Goal: Find specific page/section: Find specific page/section

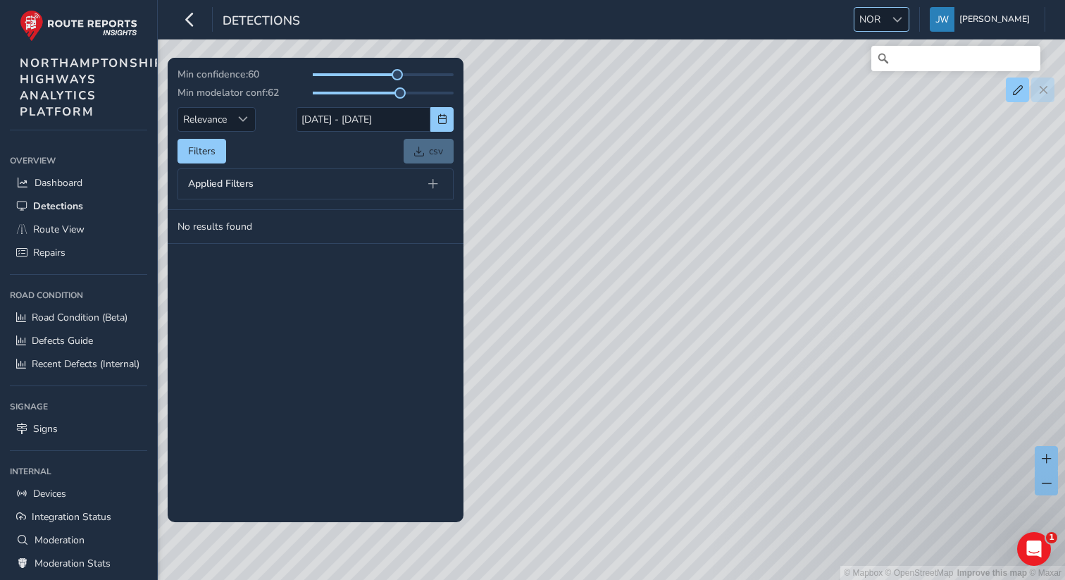
click at [886, 13] on span "NOR" at bounding box center [870, 19] width 31 height 23
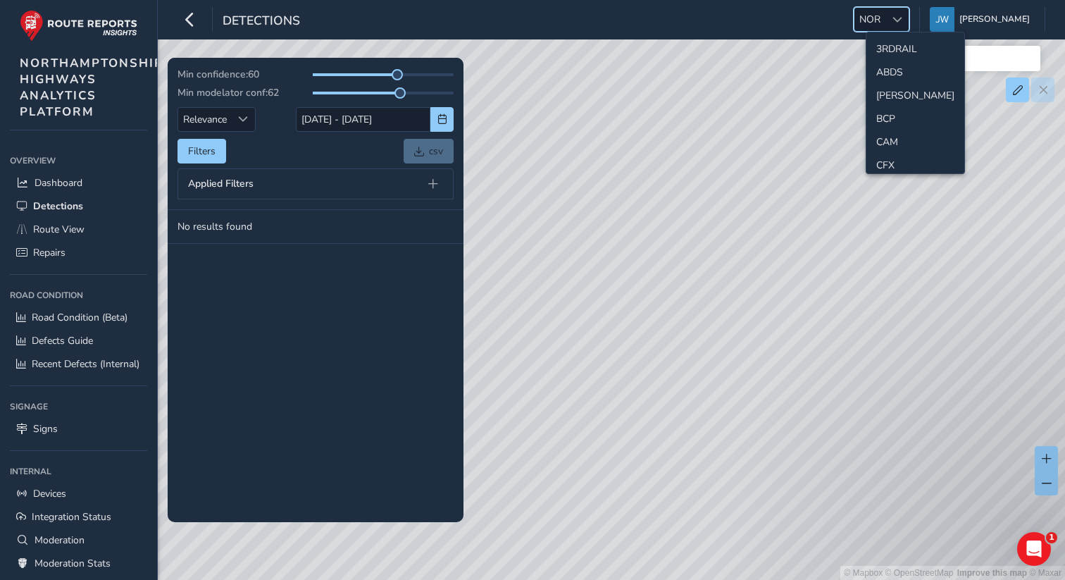
scroll to position [352, 0]
click at [885, 94] on li "LAN" at bounding box center [916, 91] width 98 height 23
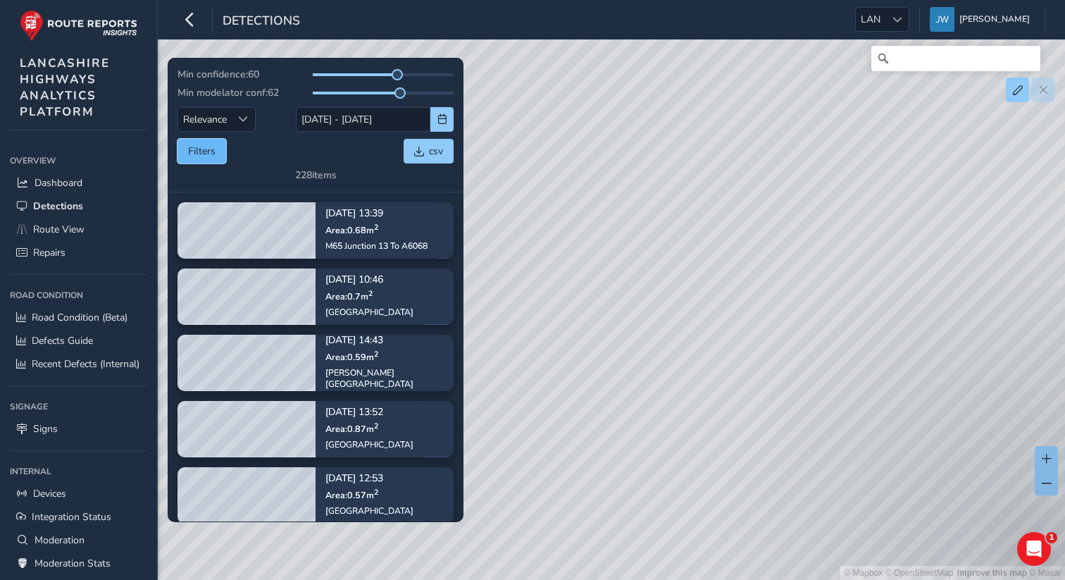
click at [216, 151] on button "Filters" at bounding box center [202, 151] width 49 height 25
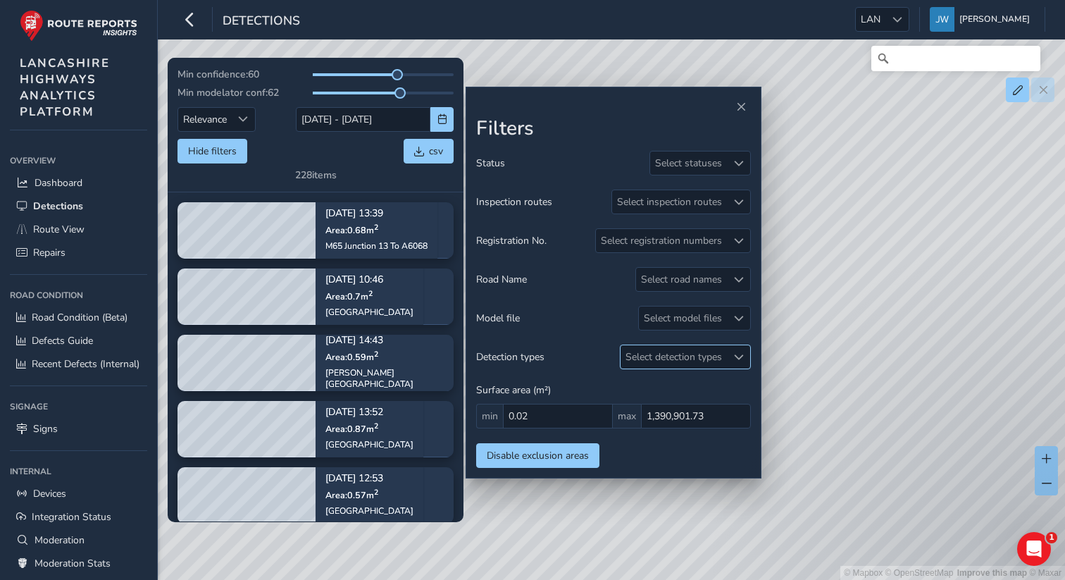
click at [662, 358] on div "Select detection types" at bounding box center [674, 356] width 106 height 23
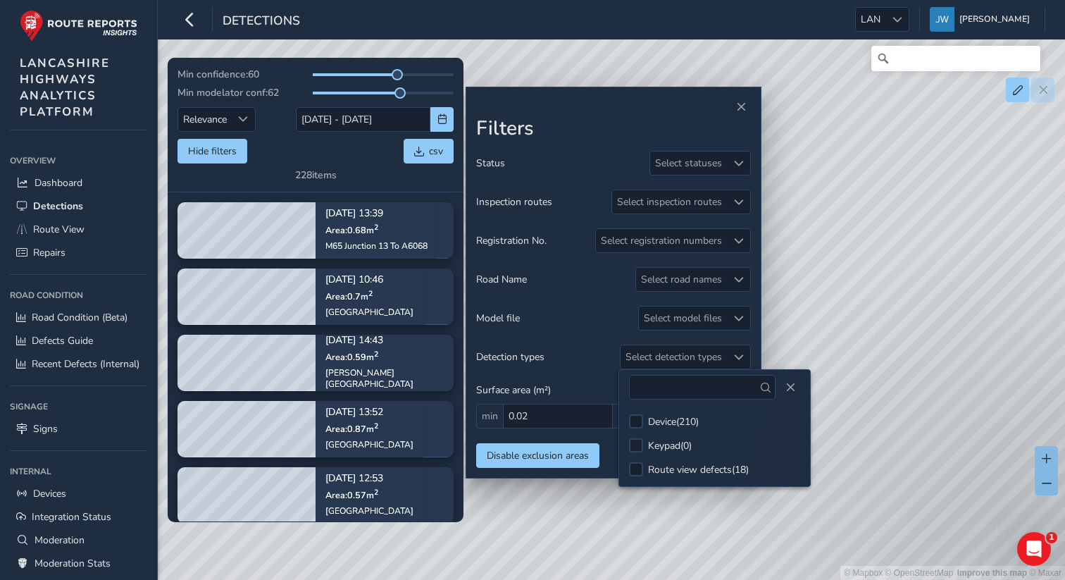
click at [278, 149] on div "Hide filters csv" at bounding box center [316, 151] width 276 height 25
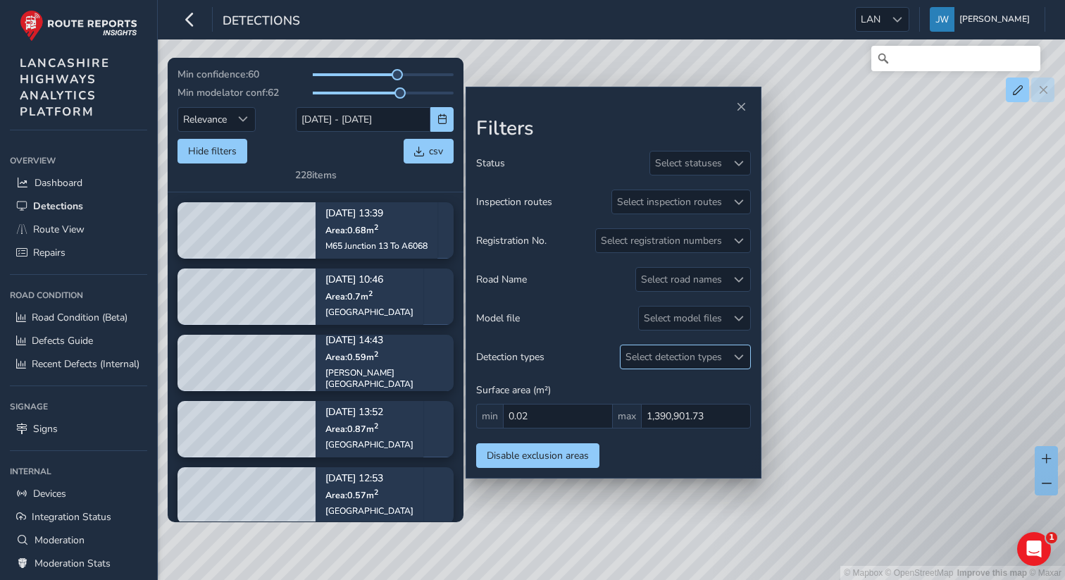
click at [668, 362] on div "Select detection types" at bounding box center [674, 356] width 106 height 23
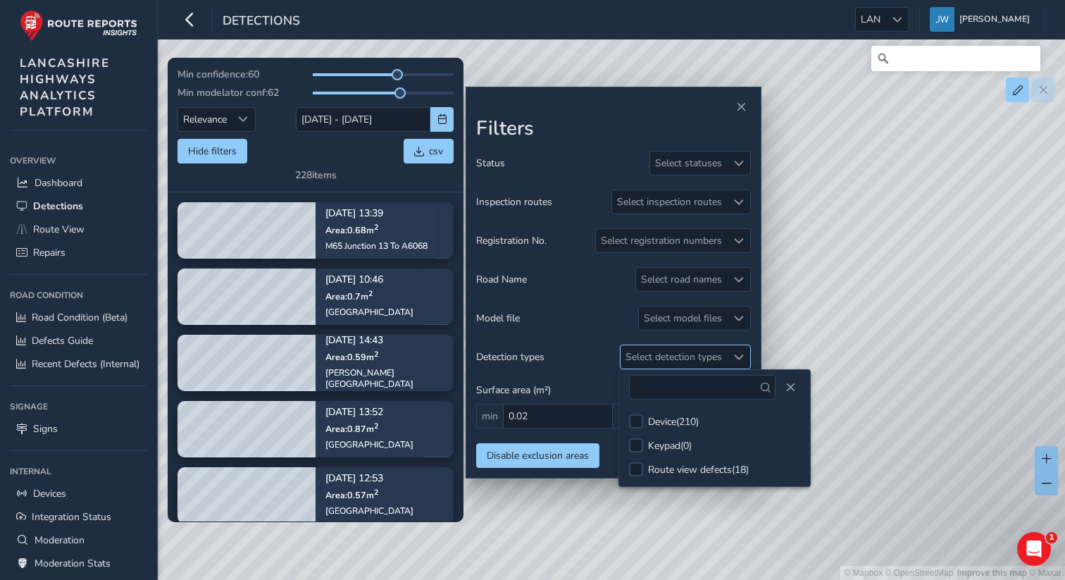
click at [668, 362] on div "Select detection types" at bounding box center [674, 356] width 106 height 23
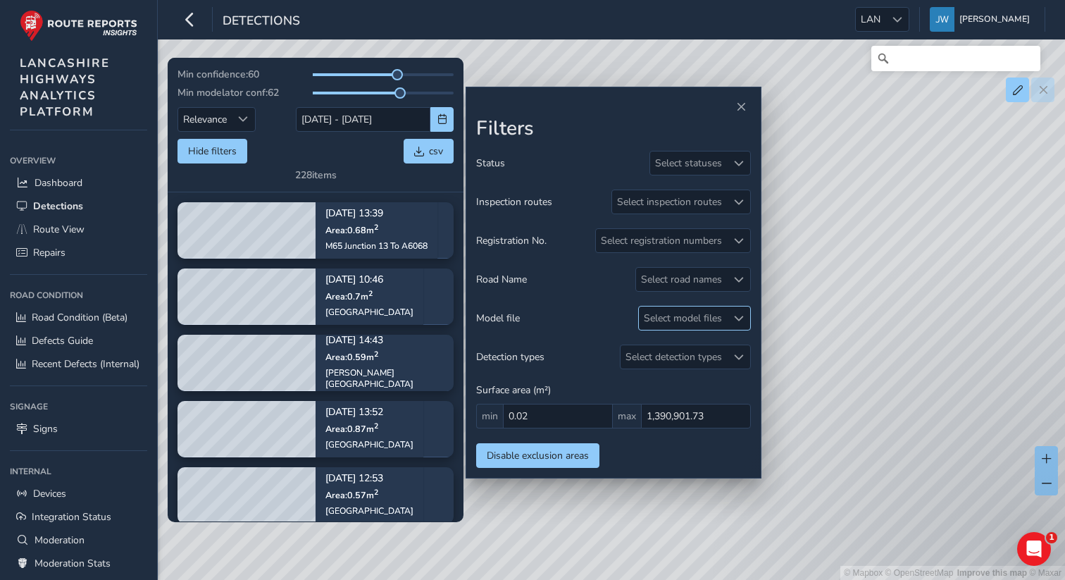
click at [662, 320] on div "Select model files" at bounding box center [683, 317] width 88 height 23
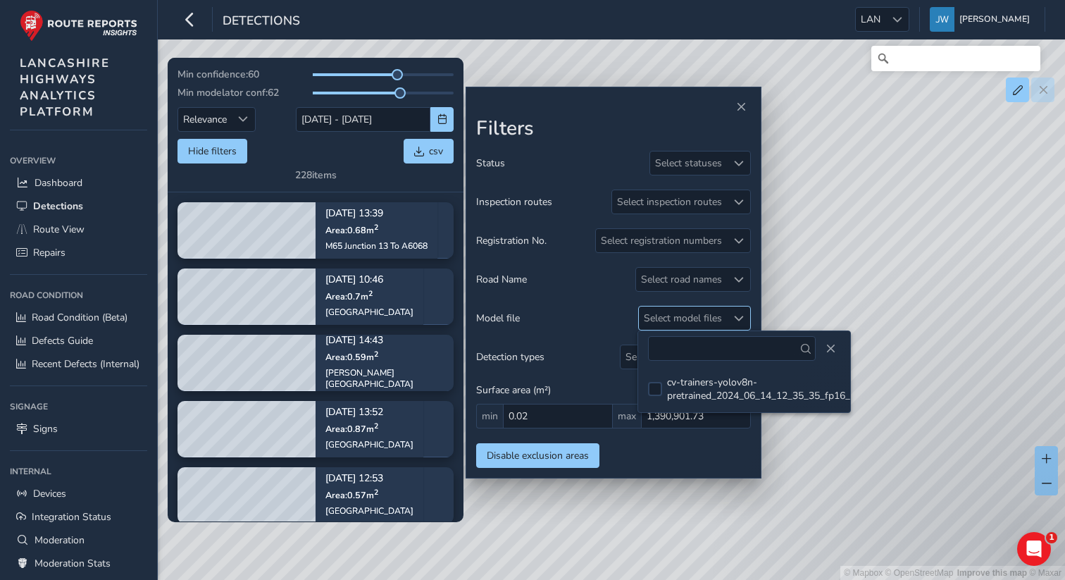
click at [662, 320] on div "Select model files" at bounding box center [683, 317] width 88 height 23
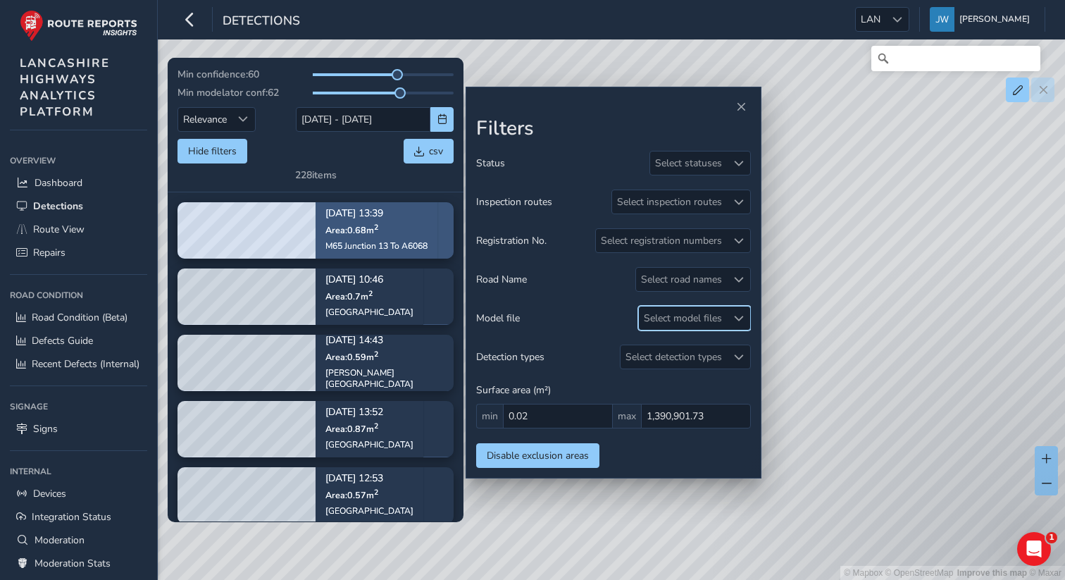
click at [387, 240] on div "M65 Junction 13 To A6068" at bounding box center [377, 245] width 102 height 11
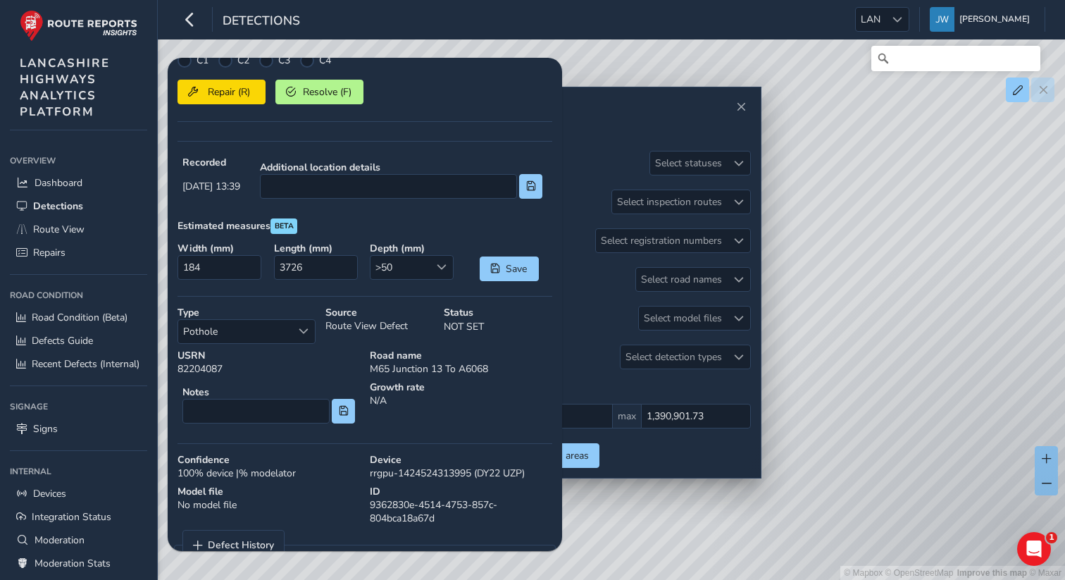
scroll to position [390, 0]
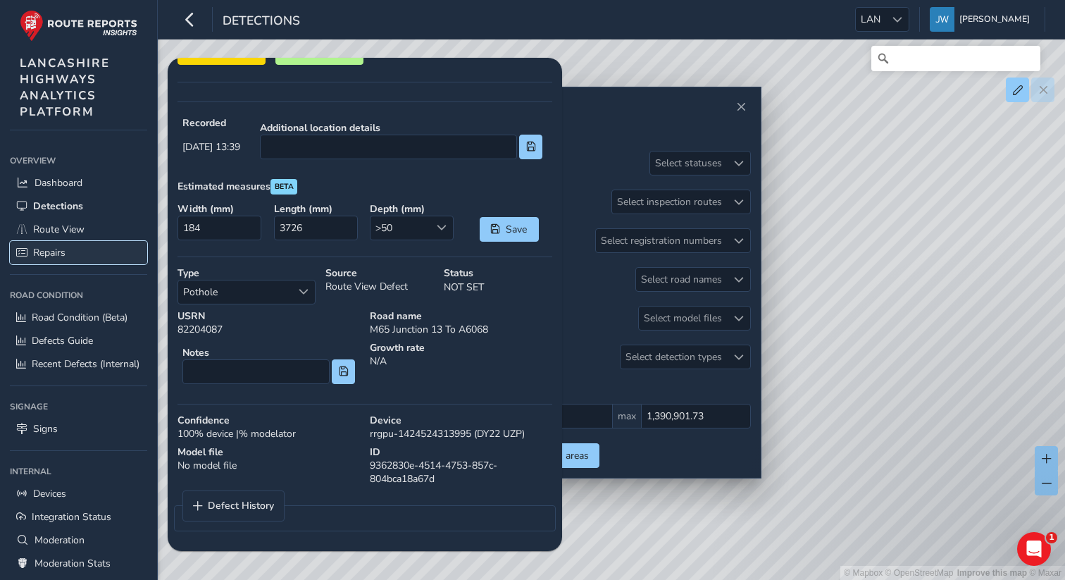
click at [55, 258] on span "Repairs" at bounding box center [49, 252] width 32 height 13
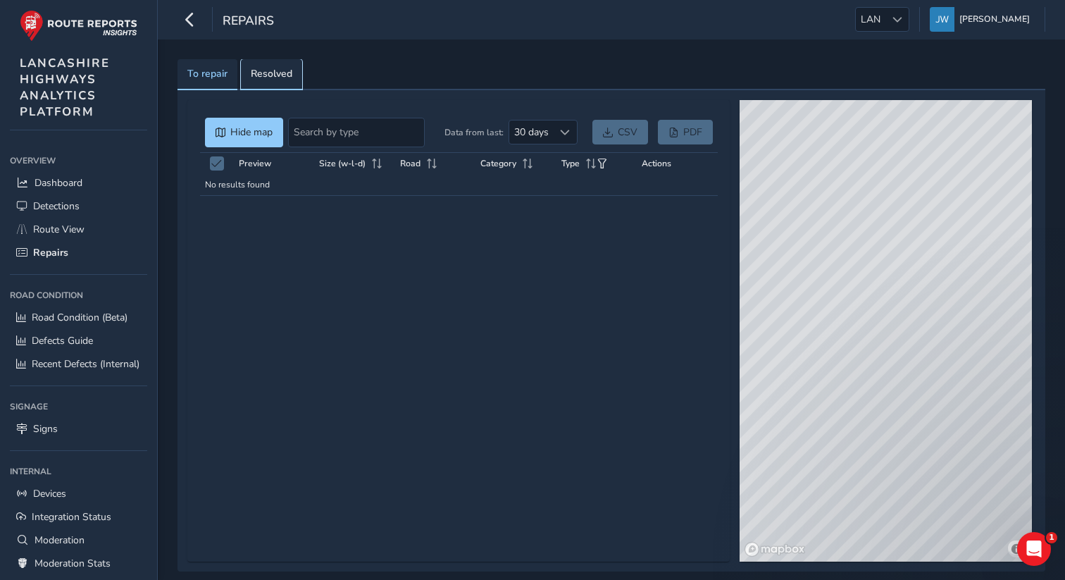
click at [272, 72] on span "Resolved" at bounding box center [272, 74] width 42 height 10
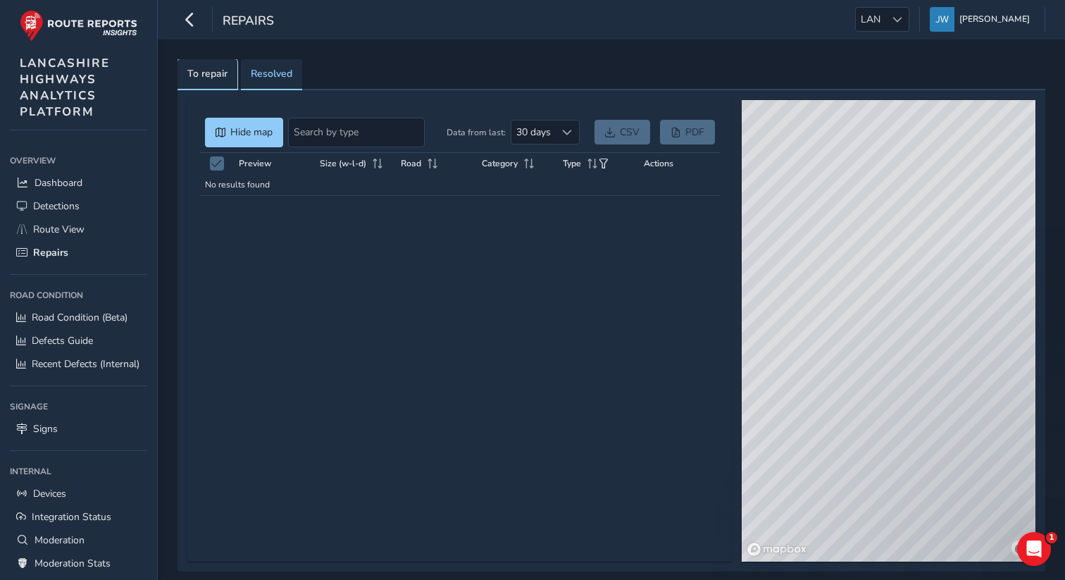
click at [191, 77] on span "To repair" at bounding box center [207, 74] width 40 height 10
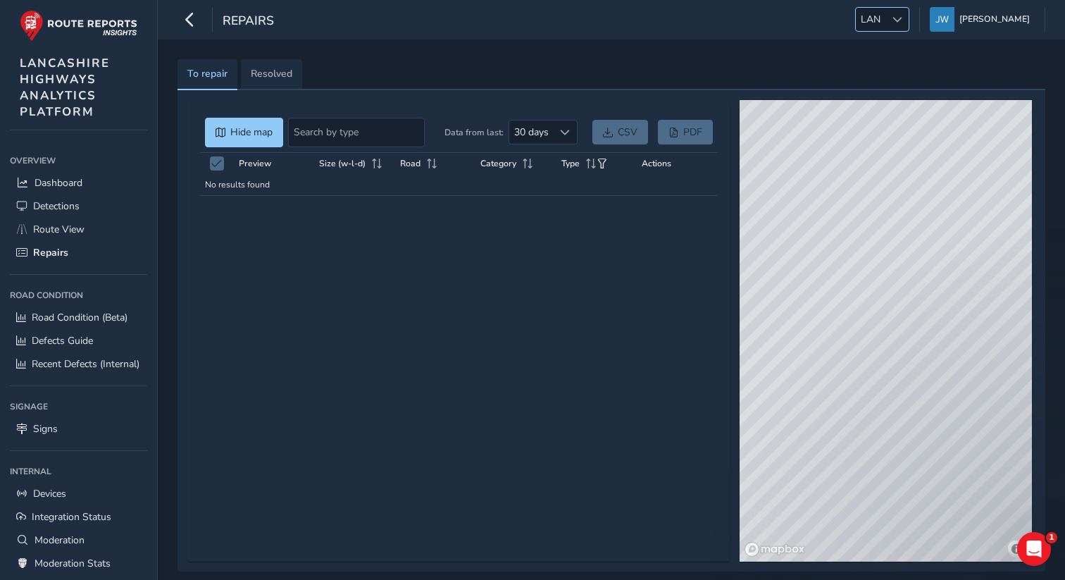
click at [904, 19] on div at bounding box center [897, 19] width 23 height 23
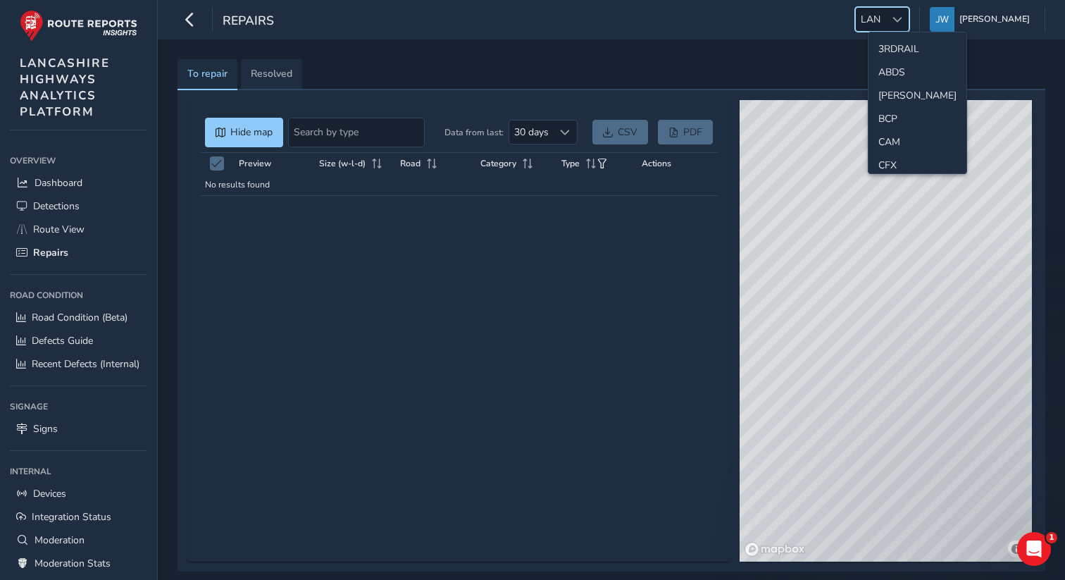
scroll to position [283, 0]
click at [804, 35] on div "Repairs LAN LAN [PERSON_NAME] Colour Scheme: Dark Dim Light Logout" at bounding box center [611, 19] width 907 height 39
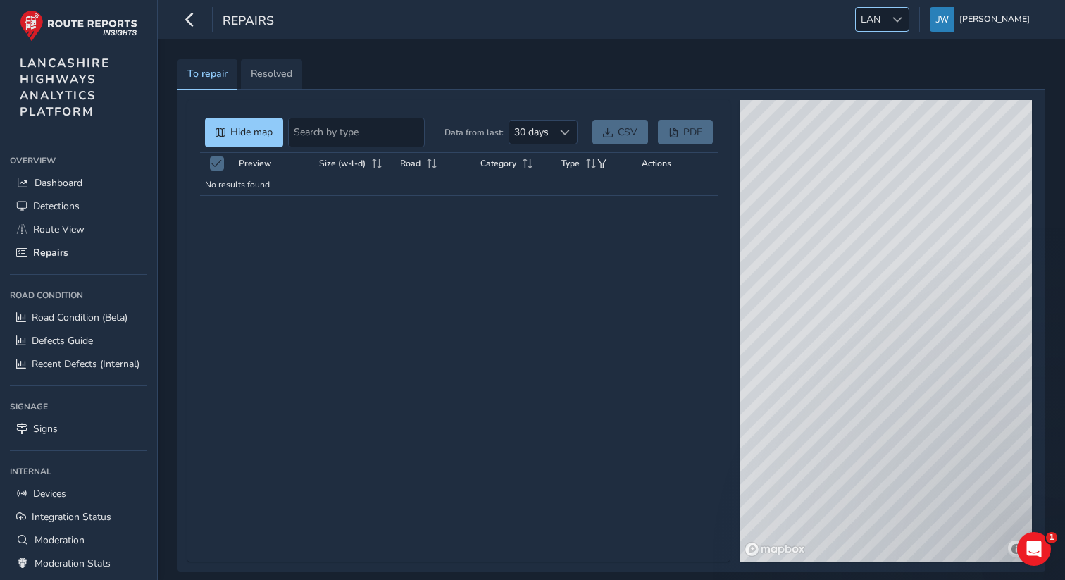
click at [886, 18] on span "LAN" at bounding box center [871, 19] width 30 height 23
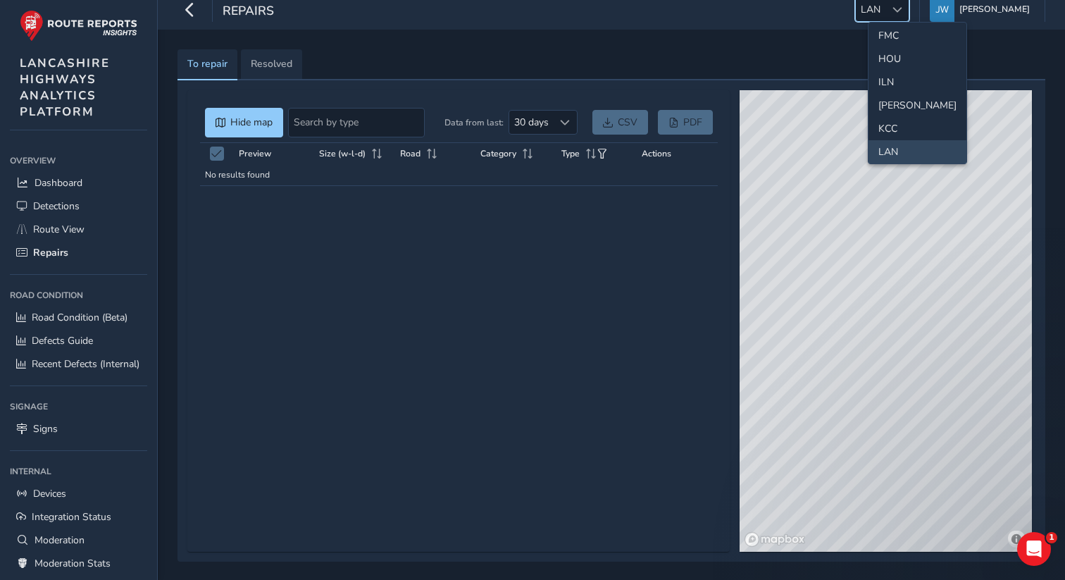
scroll to position [11, 0]
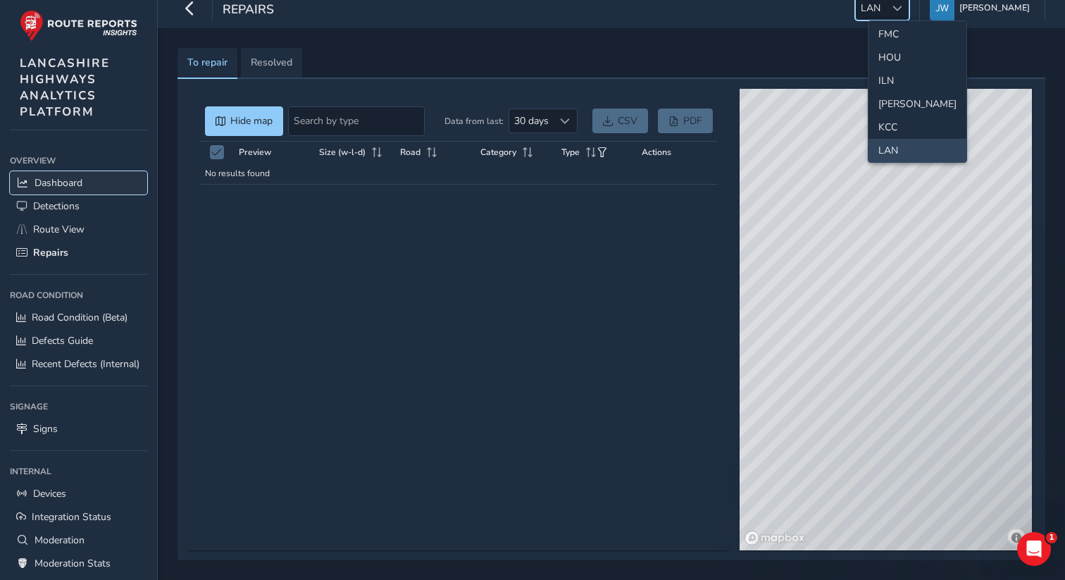
click at [73, 185] on span "Dashboard" at bounding box center [59, 182] width 48 height 13
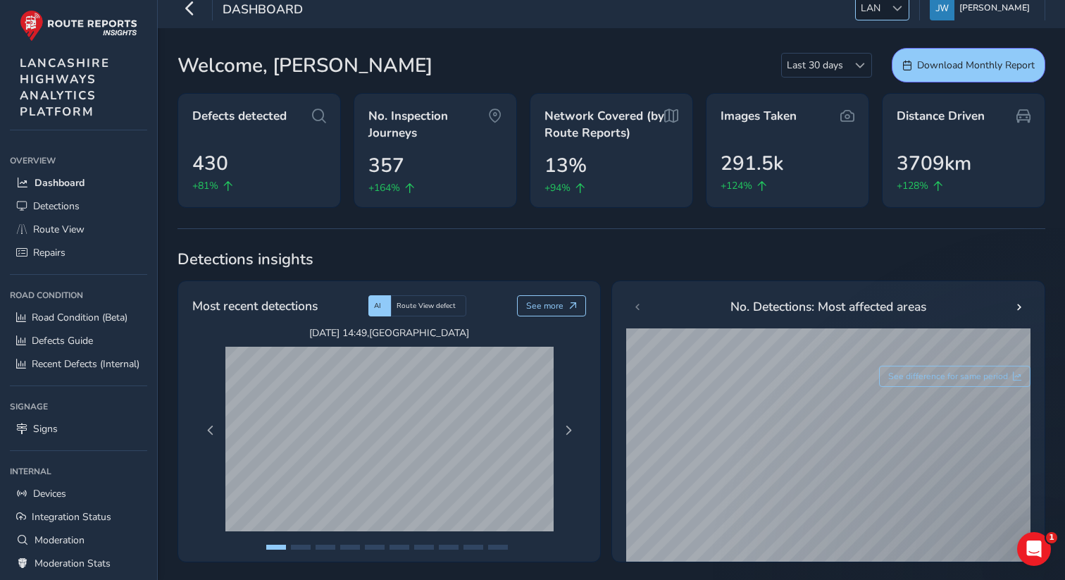
click at [886, 16] on span "LAN" at bounding box center [871, 7] width 30 height 23
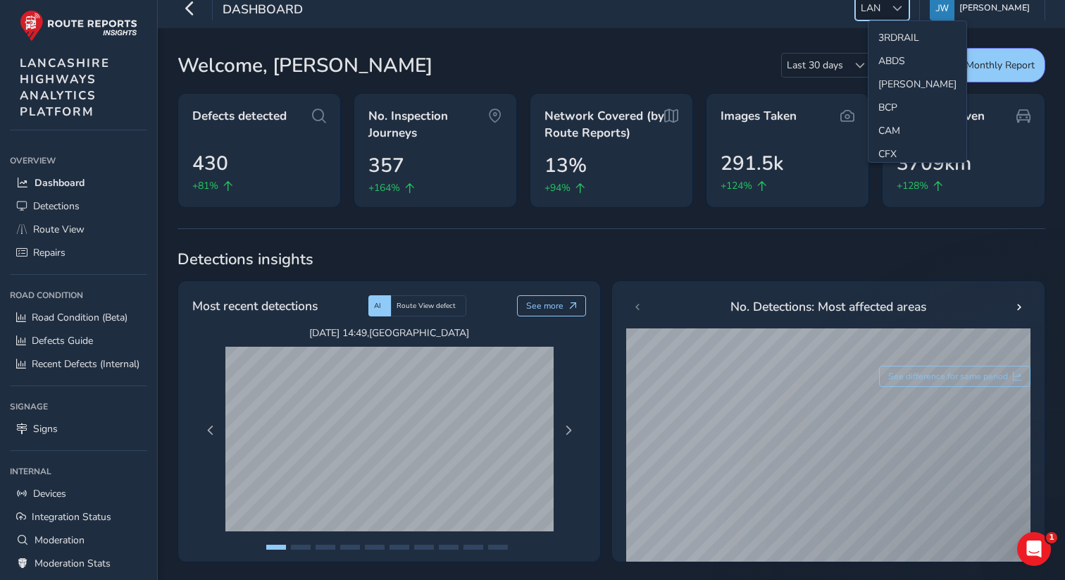
scroll to position [283, 0]
click at [889, 85] on li "ILN" at bounding box center [918, 80] width 98 height 23
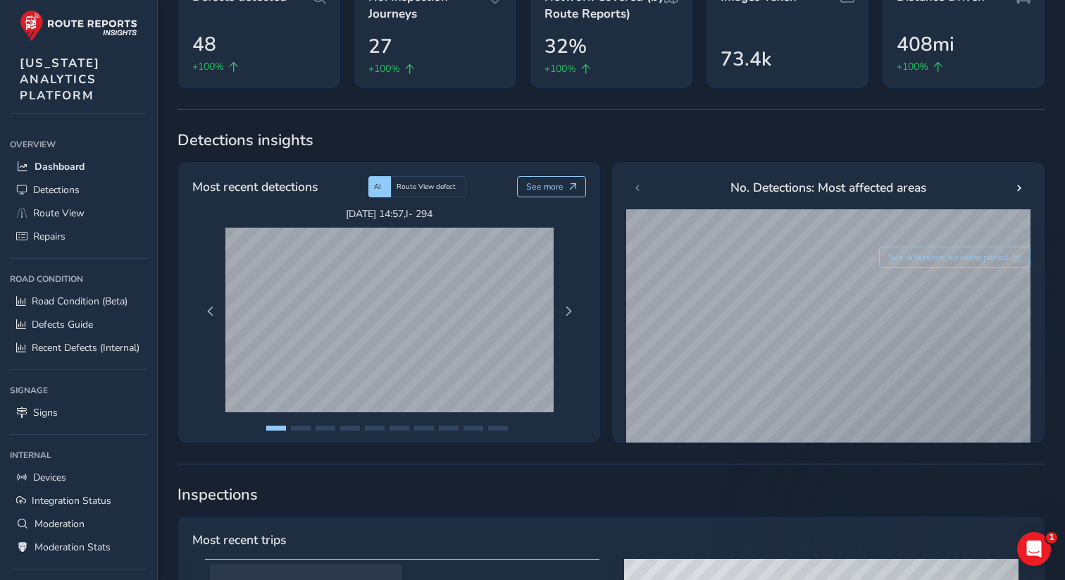
scroll to position [140, 0]
